Goal: Information Seeking & Learning: Learn about a topic

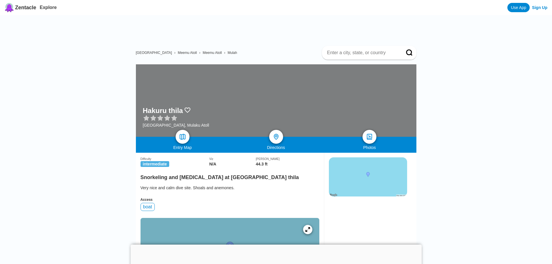
scroll to position [116, 0]
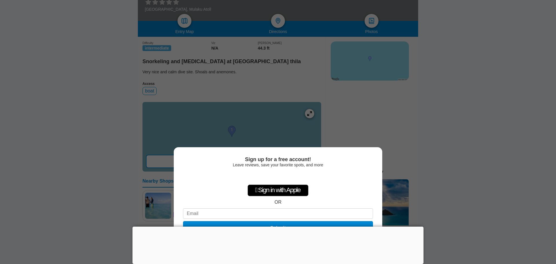
click at [475, 142] on div "Sign up for a free account! Leave reviews, save your favorite spots, and more …" at bounding box center [278, 132] width 556 height 264
click at [500, 134] on div "Sign up for a free account! Leave reviews, save your favorite spots, and more …" at bounding box center [278, 132] width 556 height 264
click at [277, 226] on div at bounding box center [278, 226] width 291 height 0
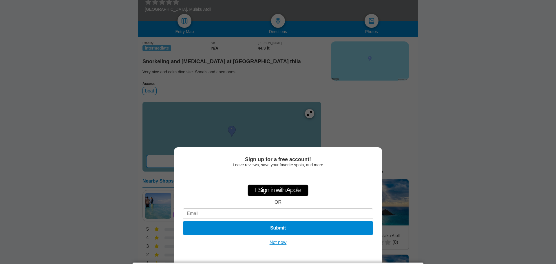
drag, startPoint x: 281, startPoint y: 242, endPoint x: 382, endPoint y: 226, distance: 103.2
click at [282, 242] on button "Not now" at bounding box center [278, 242] width 21 height 6
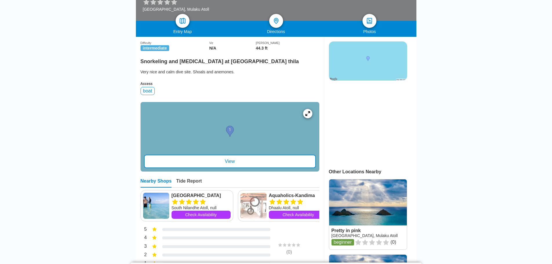
click at [226, 168] on div "View" at bounding box center [230, 161] width 172 height 13
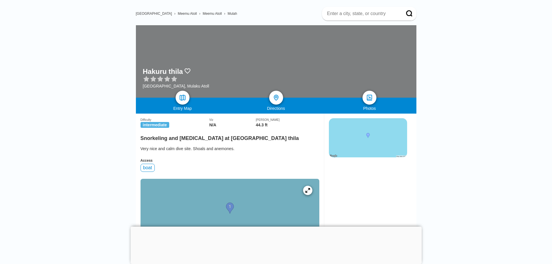
scroll to position [29, 0]
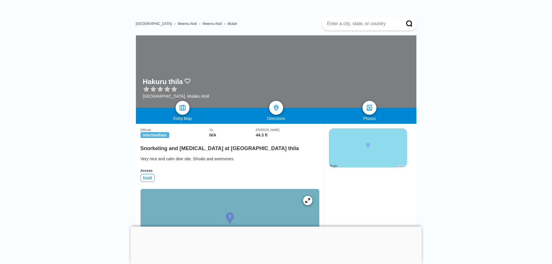
click at [377, 152] on img at bounding box center [368, 147] width 78 height 39
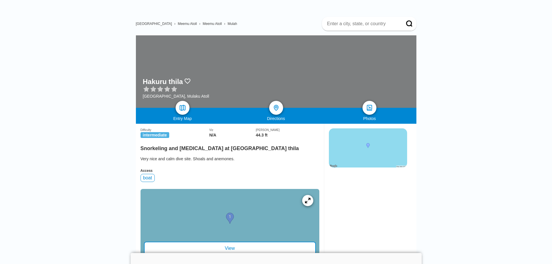
click at [305, 203] on icon at bounding box center [308, 200] width 6 height 6
